Goal: Task Accomplishment & Management: Manage account settings

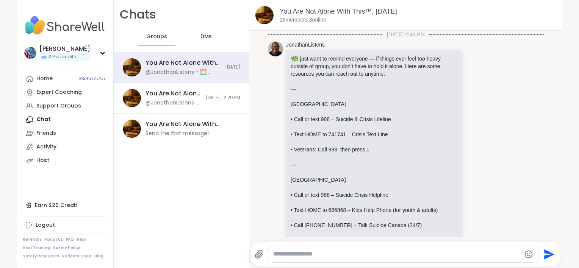
scroll to position [929, 0]
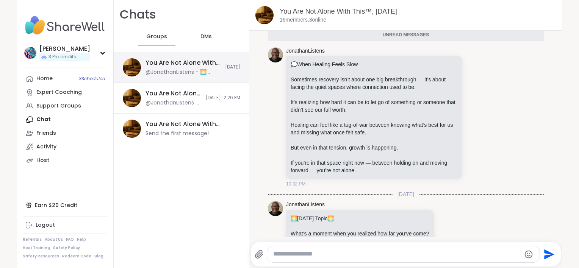
click at [170, 69] on div "@JonathanListens - 🌅 [DATE] Topic 🌅 What’s a moment when you realized how far y…" at bounding box center [183, 73] width 75 height 8
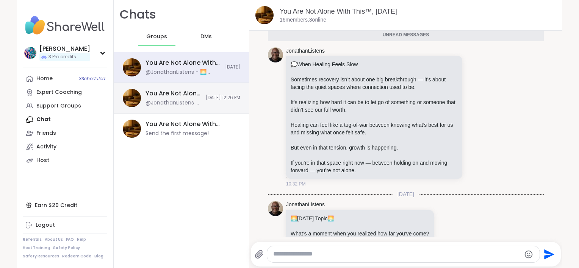
click at [158, 99] on div "You Are Not Alone With This™: Midday Reset, [DATE] @JonathanListens - Quick Not…" at bounding box center [174, 97] width 56 height 17
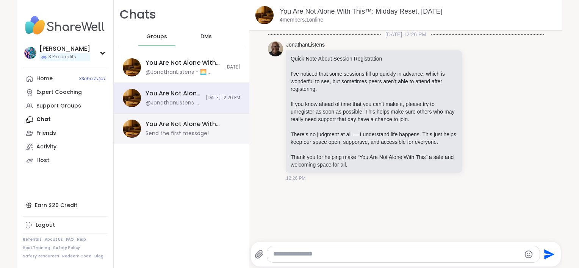
click at [163, 121] on div "You Are Not Alone With This™, [DATE]" at bounding box center [191, 124] width 90 height 8
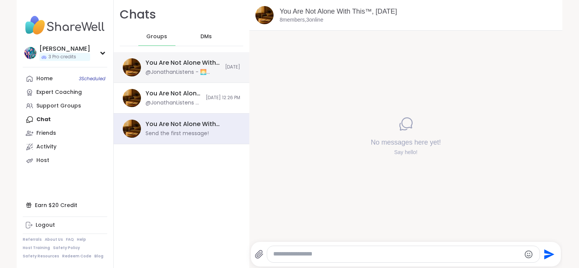
click at [178, 70] on div "@JonathanListens - 🌅 [DATE] Topic 🌅 What’s a moment when you realized how far y…" at bounding box center [183, 73] width 75 height 8
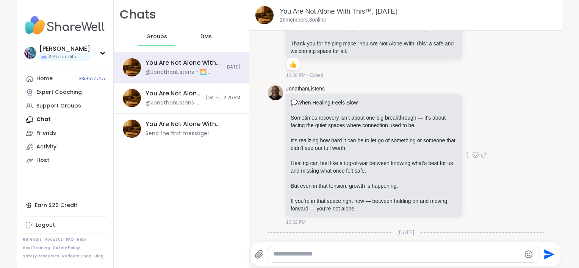
scroll to position [904, 0]
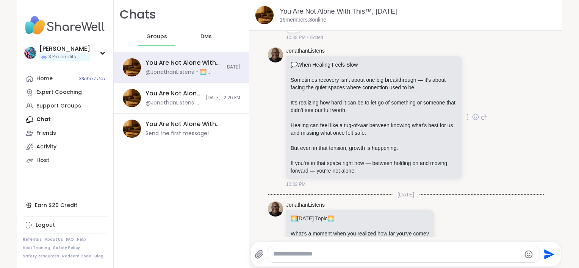
click at [472, 113] on icon at bounding box center [475, 117] width 7 height 8
click at [395, 101] on span "Select Reaction: Thumbs up" at bounding box center [398, 105] width 7 height 8
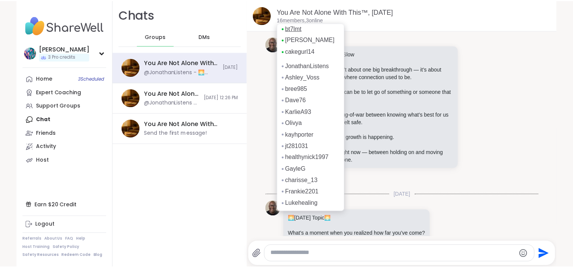
scroll to position [5, 0]
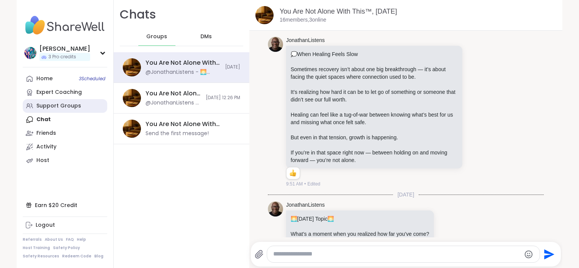
click at [52, 101] on link "Support Groups" at bounding box center [65, 106] width 85 height 14
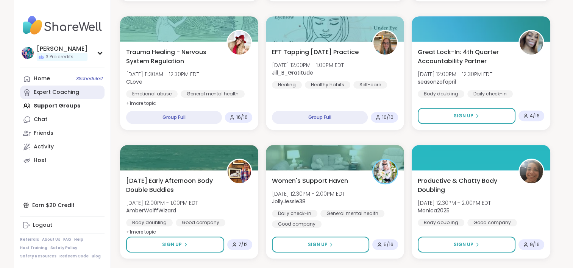
scroll to position [531, 0]
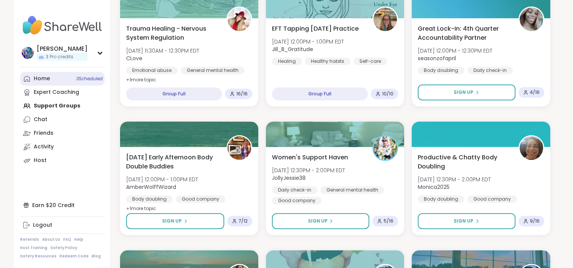
click at [56, 77] on link "Home 3 Scheduled" at bounding box center [62, 79] width 85 height 14
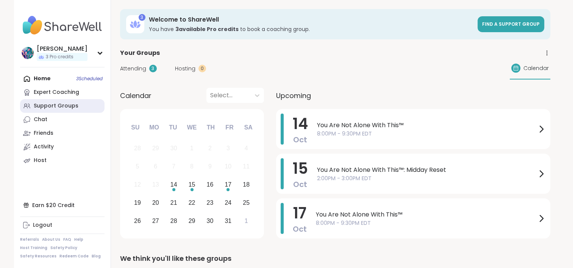
click at [55, 106] on div "Support Groups" at bounding box center [56, 106] width 45 height 8
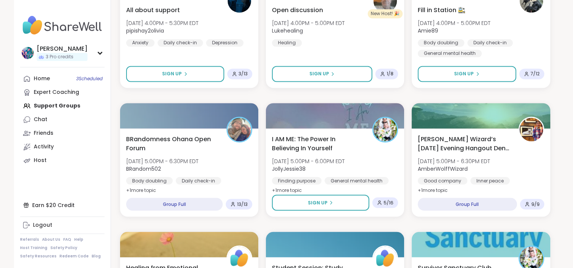
scroll to position [1326, 0]
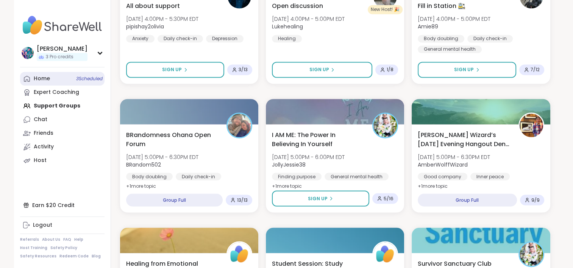
click at [56, 73] on link "Home 3 Scheduled" at bounding box center [62, 79] width 85 height 14
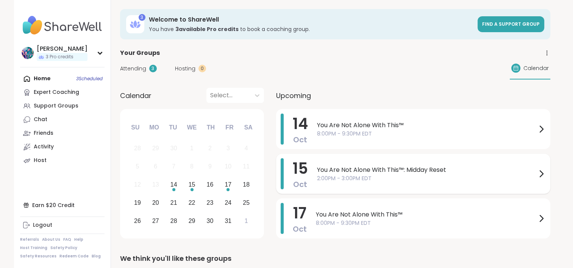
click at [352, 175] on span "2:00PM - 3:00PM EDT" at bounding box center [427, 179] width 220 height 8
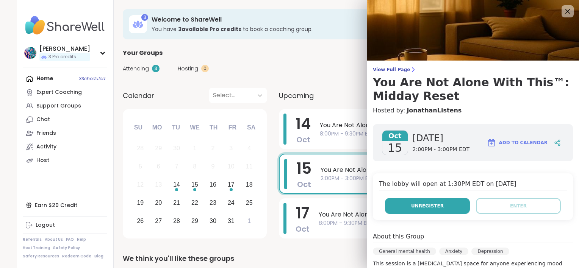
click at [433, 204] on span "Unregister" at bounding box center [427, 206] width 33 height 7
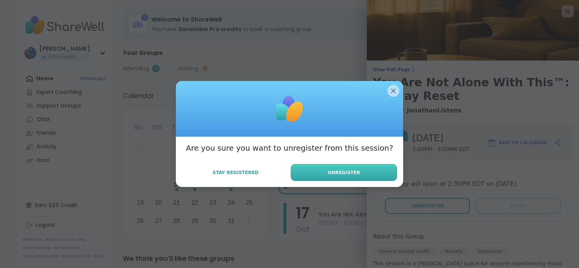
click at [377, 179] on button "Unregister" at bounding box center [344, 172] width 106 height 17
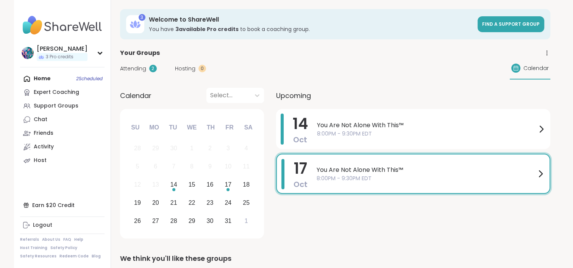
click at [45, 77] on div "Home 2 Scheduled Expert Coaching Support Groups Chat Friends Activity Host" at bounding box center [62, 120] width 85 height 96
click at [48, 102] on link "Support Groups" at bounding box center [62, 106] width 85 height 14
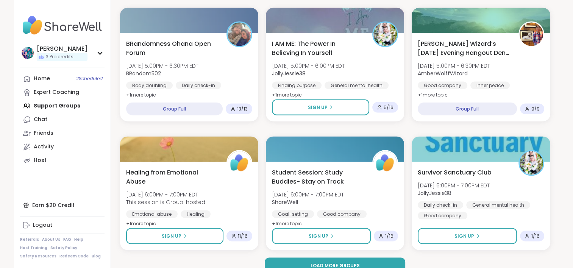
scroll to position [1430, 0]
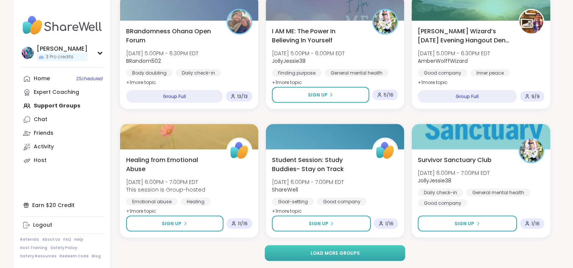
click at [307, 247] on button "Load more groups" at bounding box center [335, 253] width 141 height 16
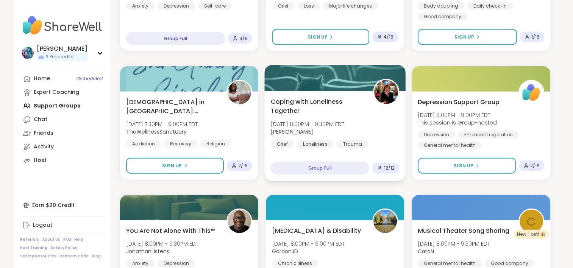
scroll to position [1696, 0]
